Goal: Task Accomplishment & Management: Use online tool/utility

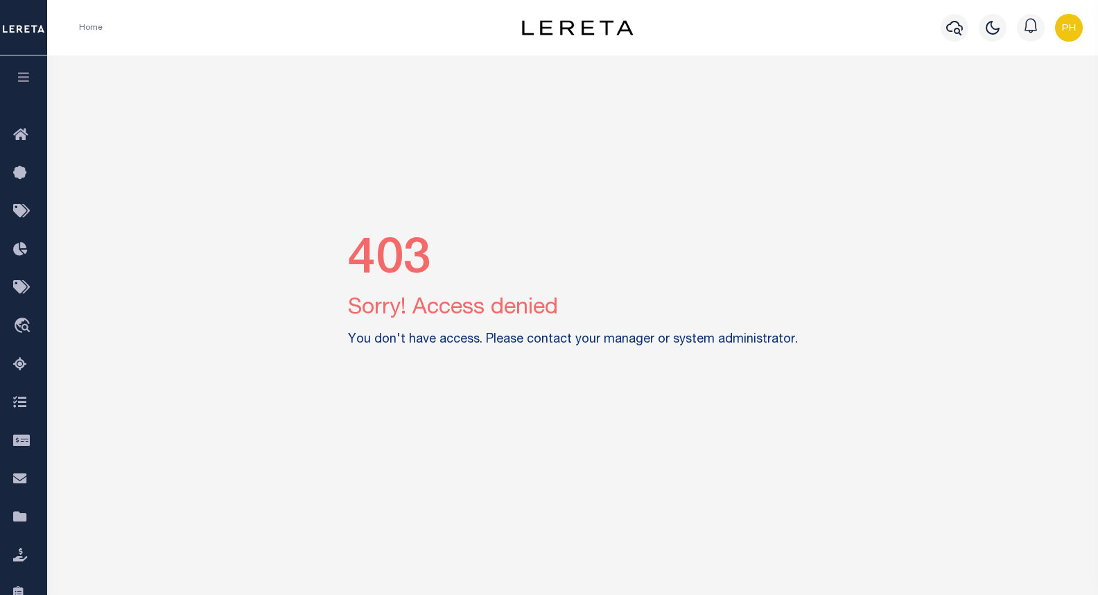
click at [1060, 30] on img "button" at bounding box center [1069, 28] width 28 height 28
click at [1022, 102] on span "Sign out" at bounding box center [1014, 99] width 40 height 10
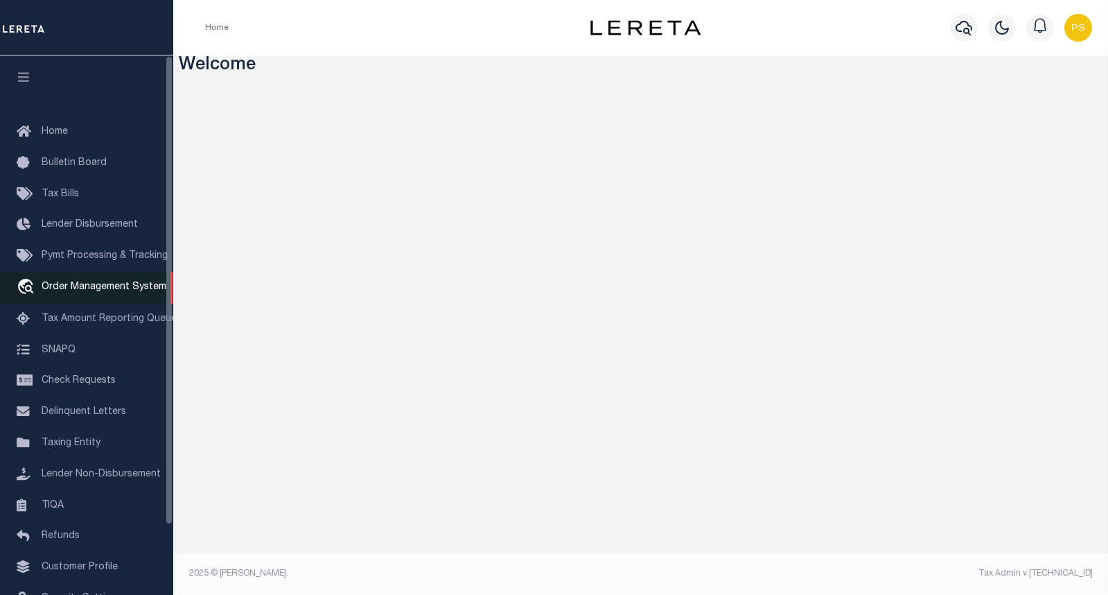
click at [85, 299] on link "travel_explore Order Management System" at bounding box center [86, 288] width 173 height 32
